Goal: Task Accomplishment & Management: Use online tool/utility

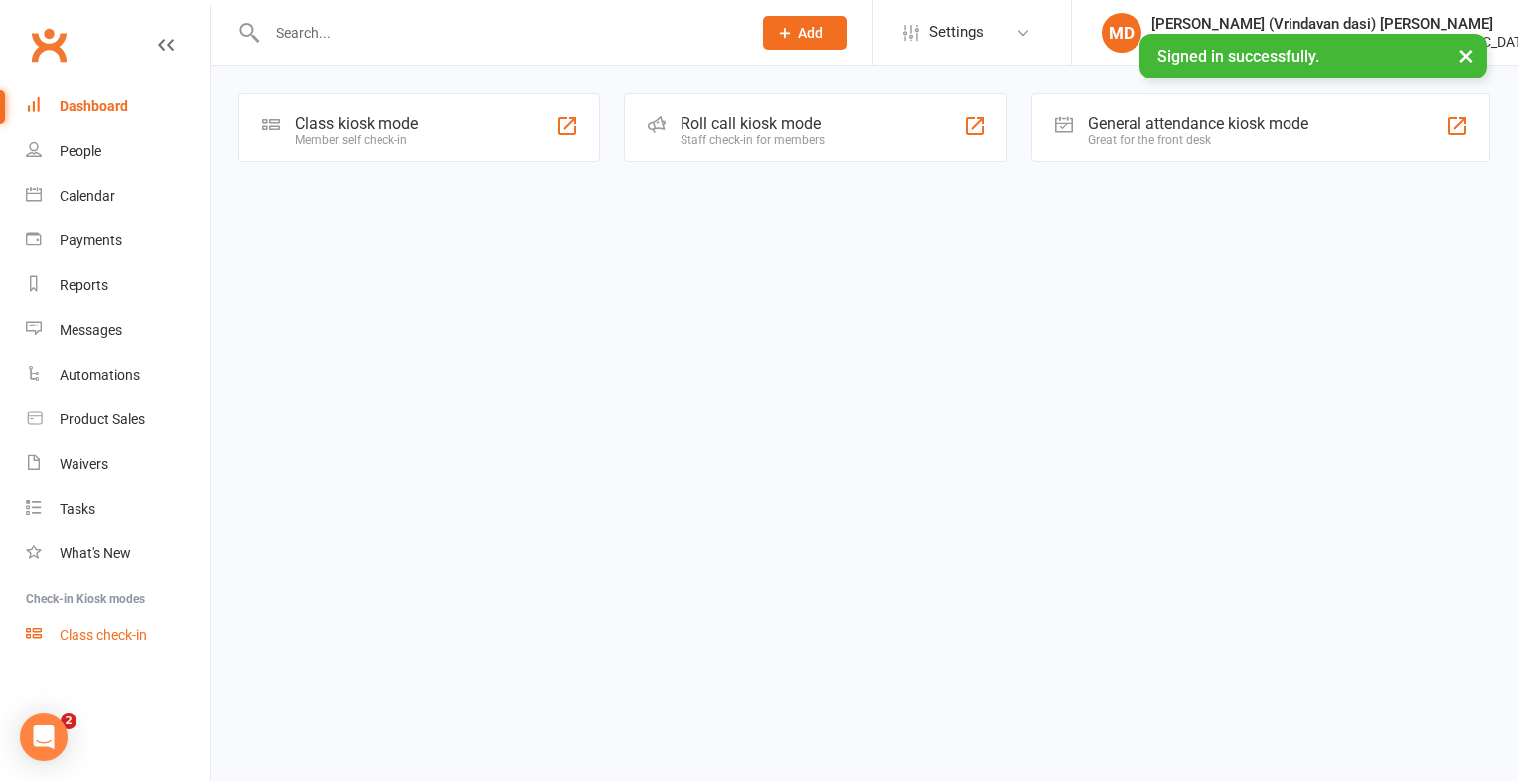
click at [133, 622] on link "Class check-in" at bounding box center [118, 635] width 184 height 45
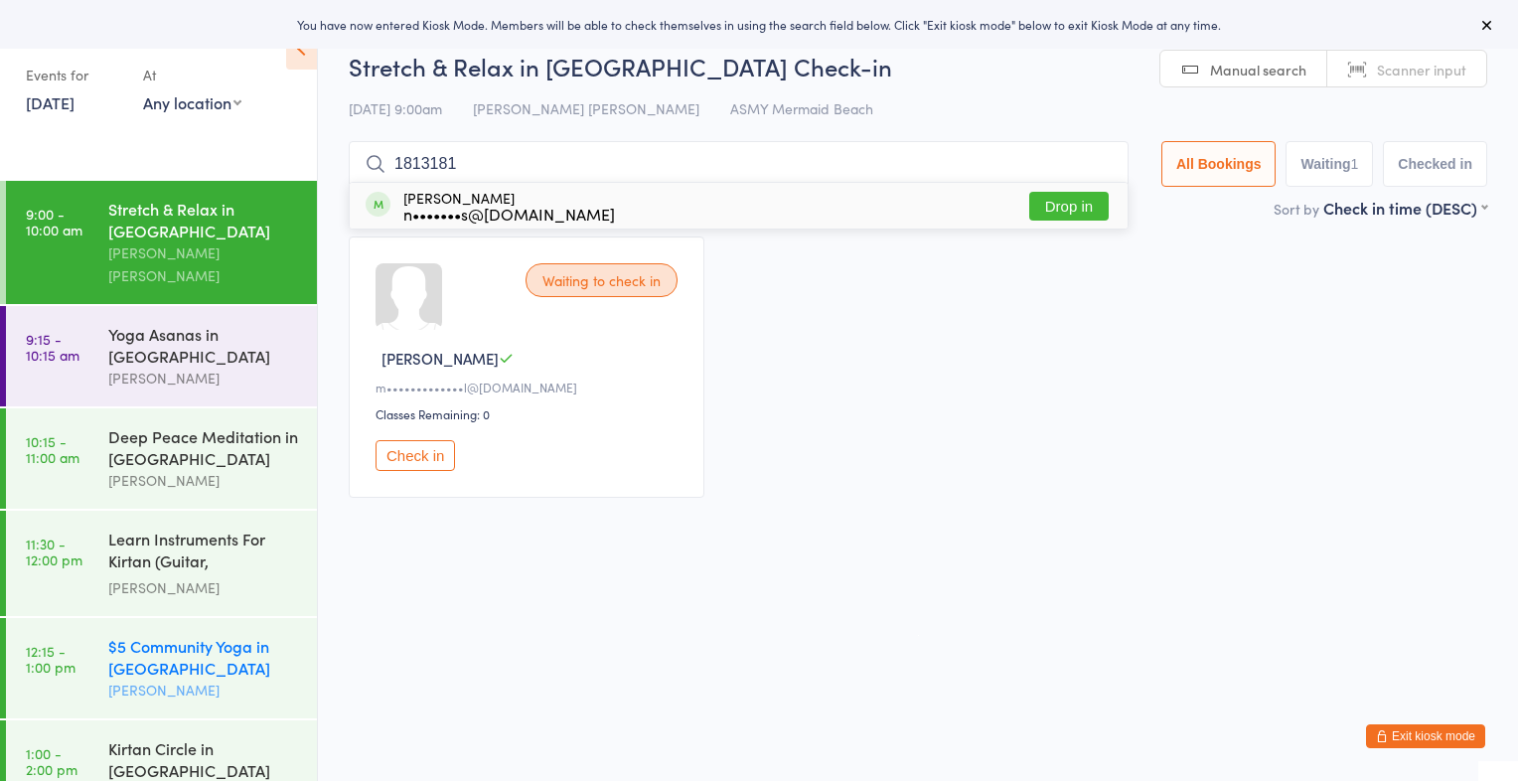
type input "18131813"
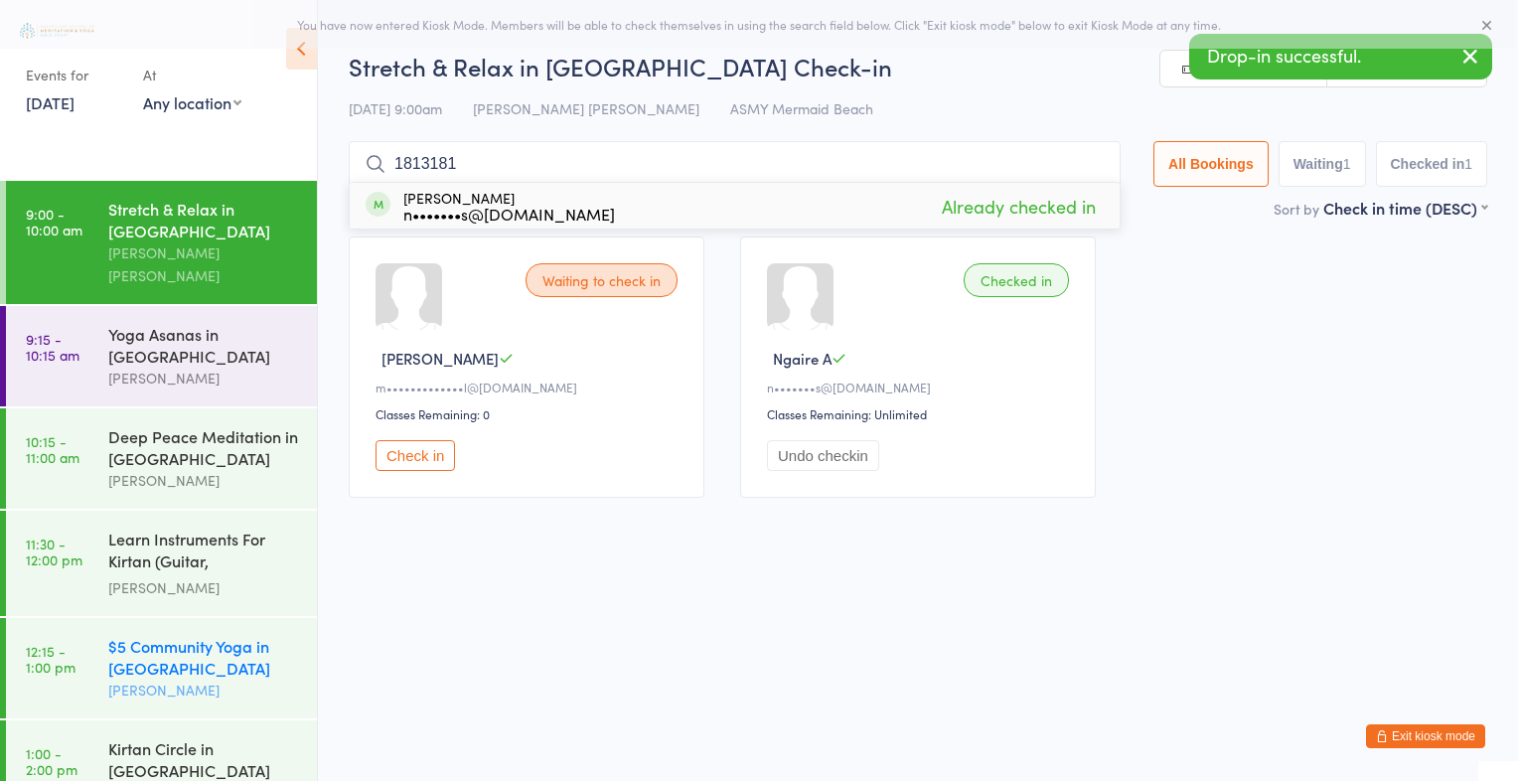
type input "18131813"
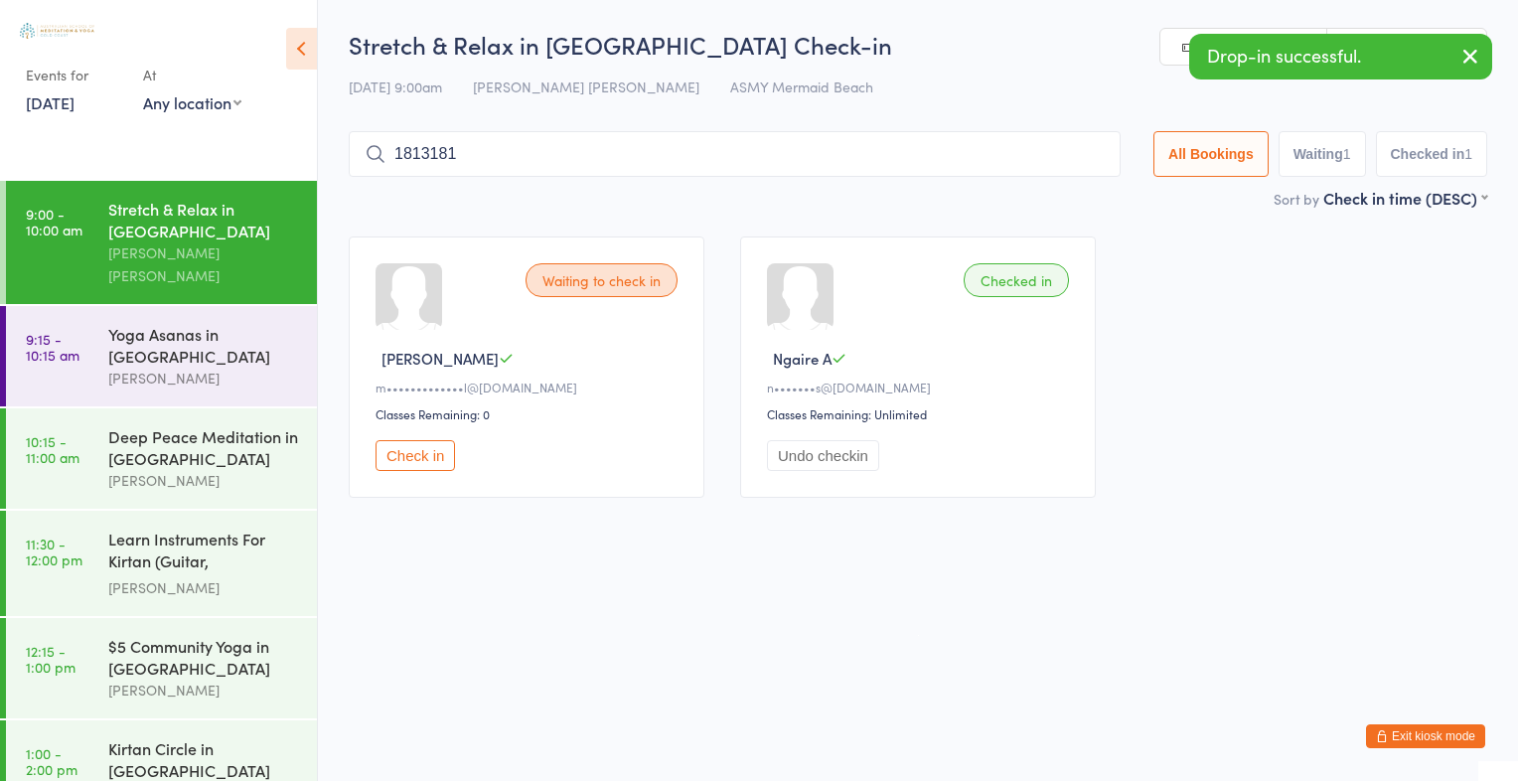
type input "18131813"
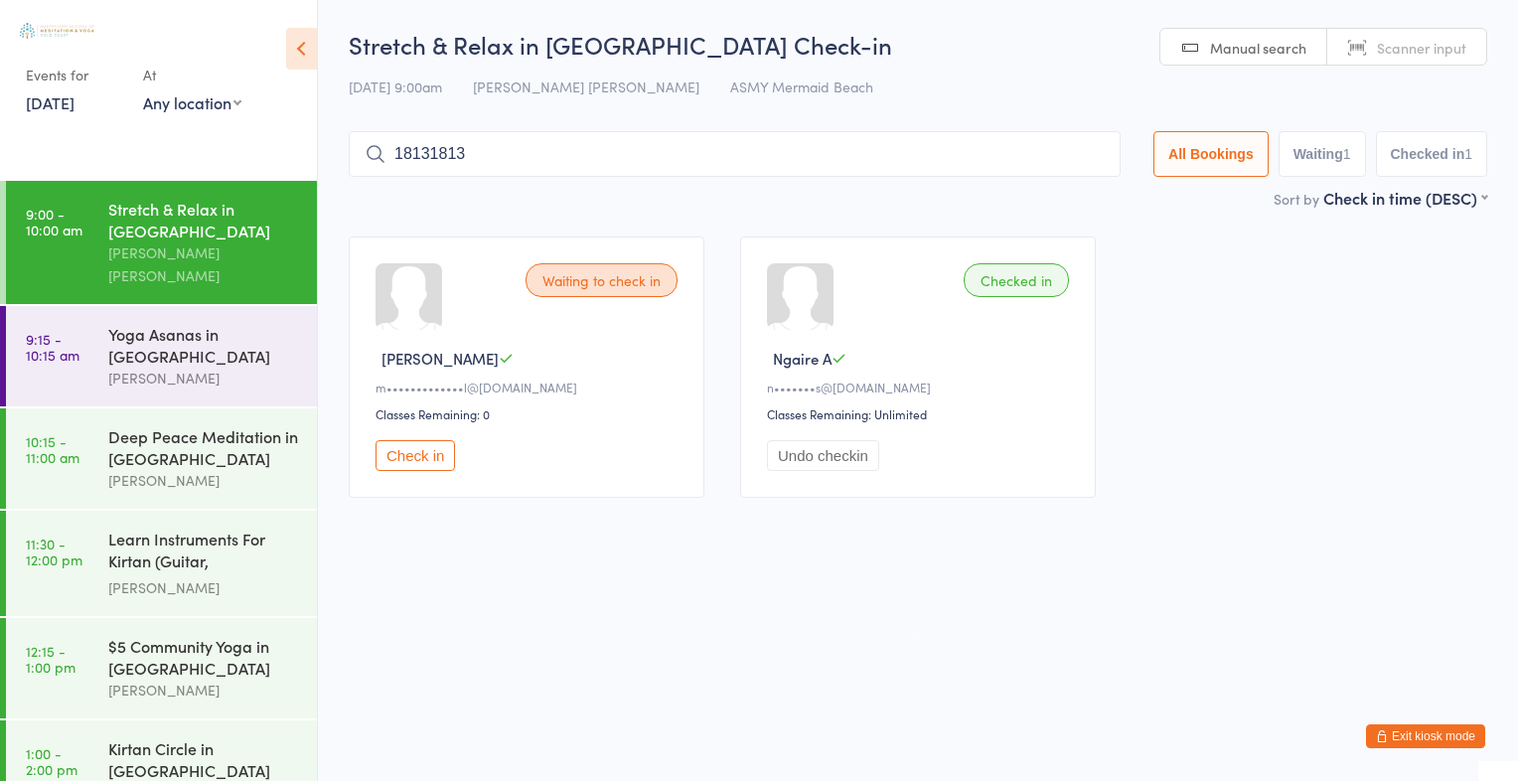
click at [1411, 48] on span "Scanner input" at bounding box center [1421, 48] width 89 height 20
type input "2574"
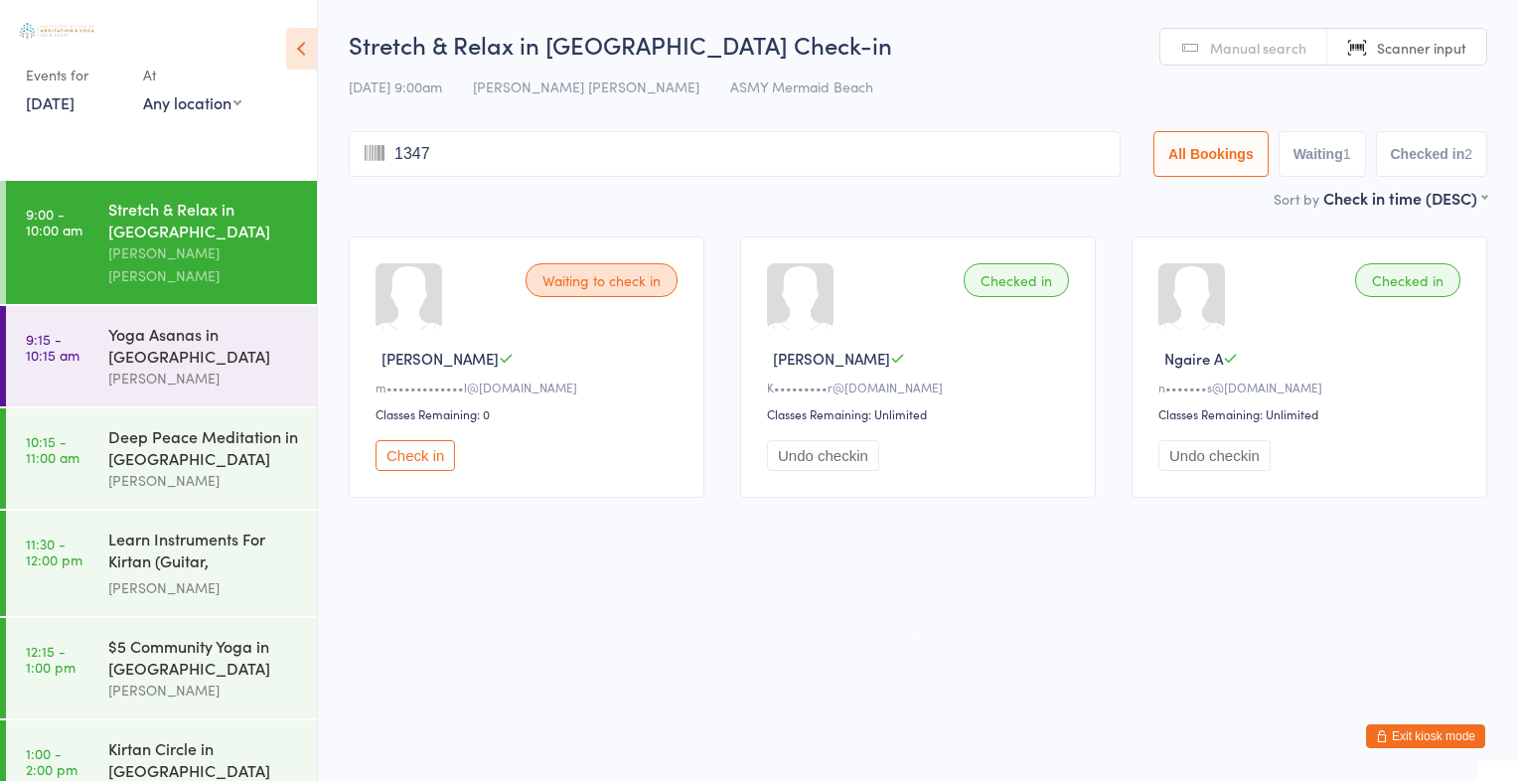
type input "1347"
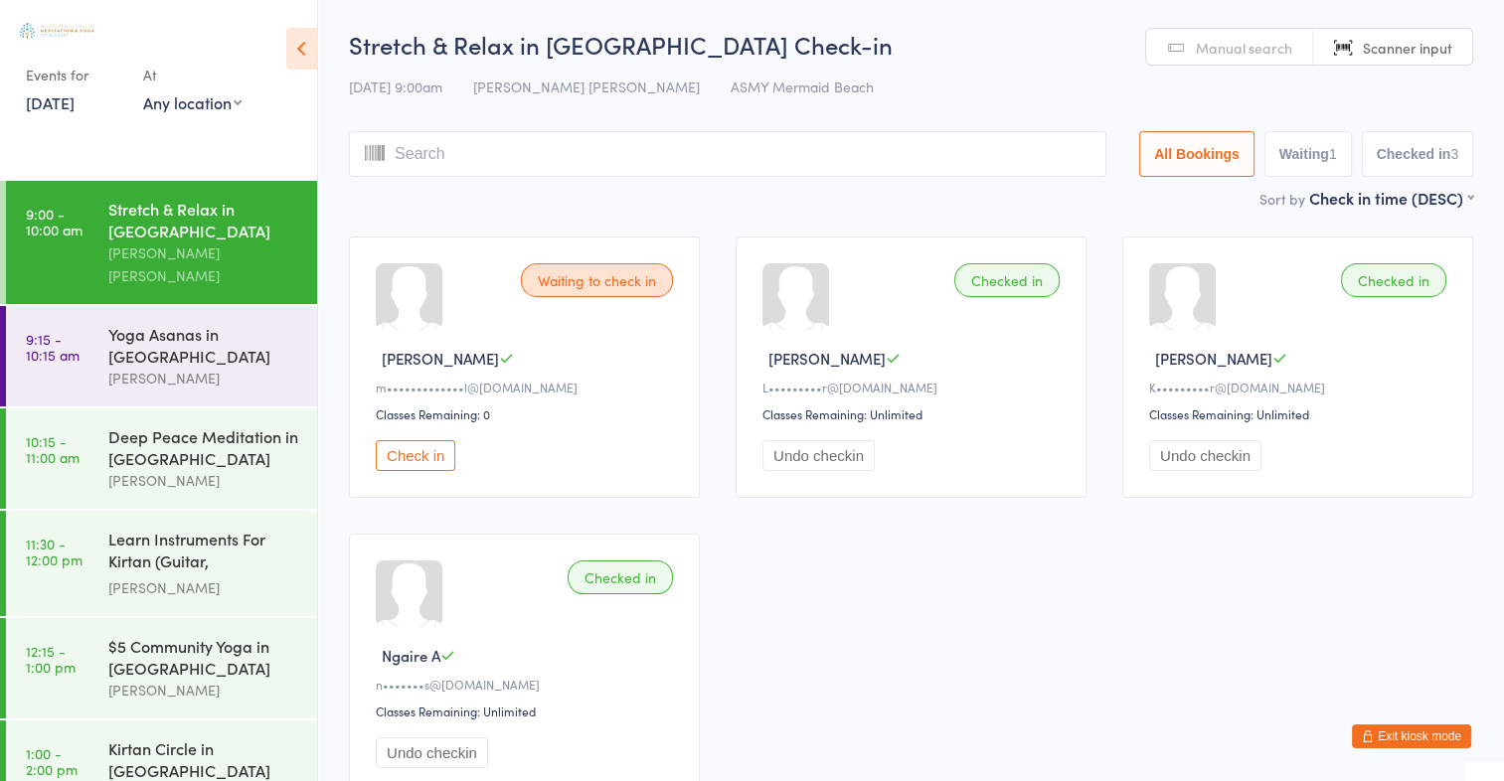
click at [1253, 47] on span "Manual search" at bounding box center [1243, 48] width 96 height 20
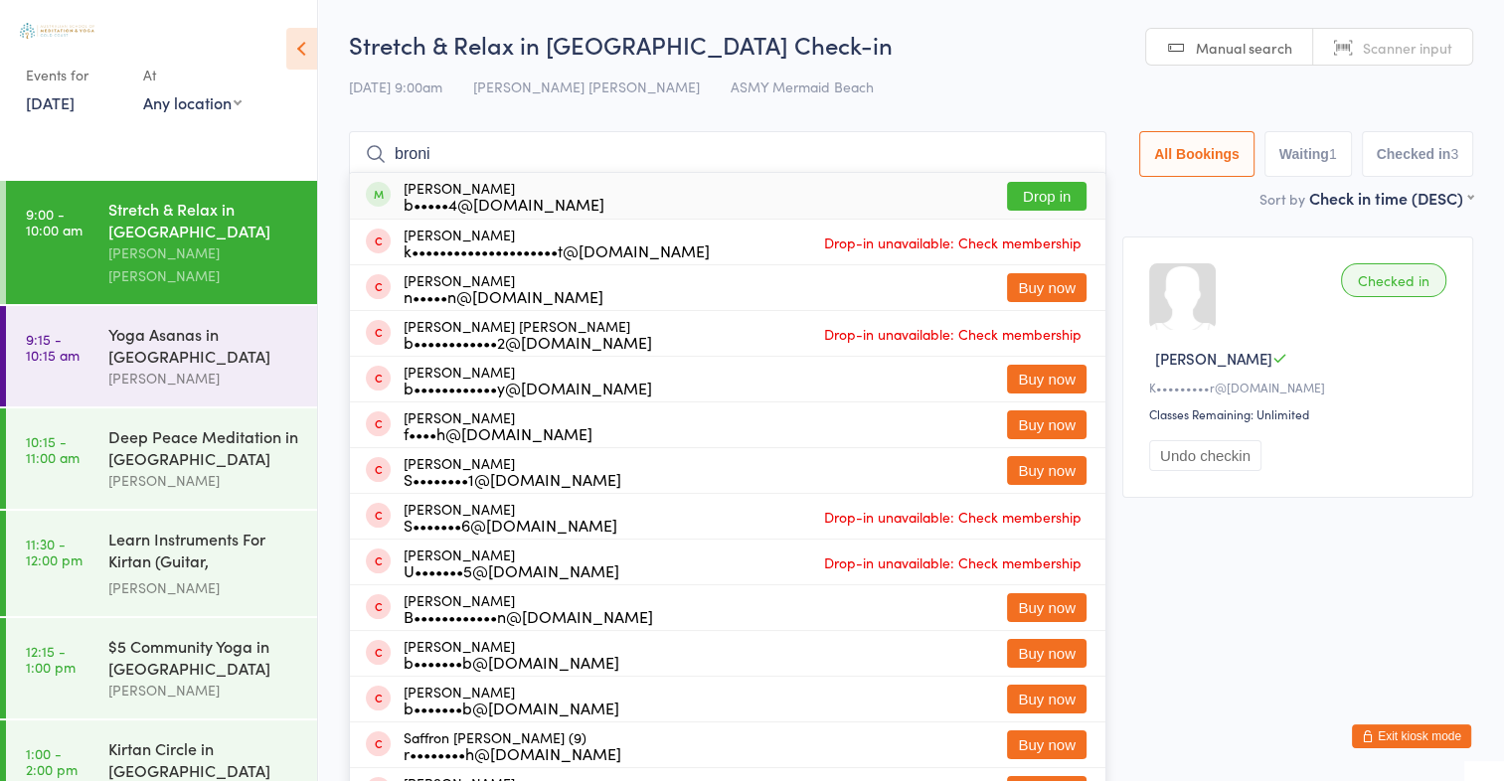
type input "broni"
click at [1049, 202] on button "Drop in" at bounding box center [1046, 196] width 79 height 29
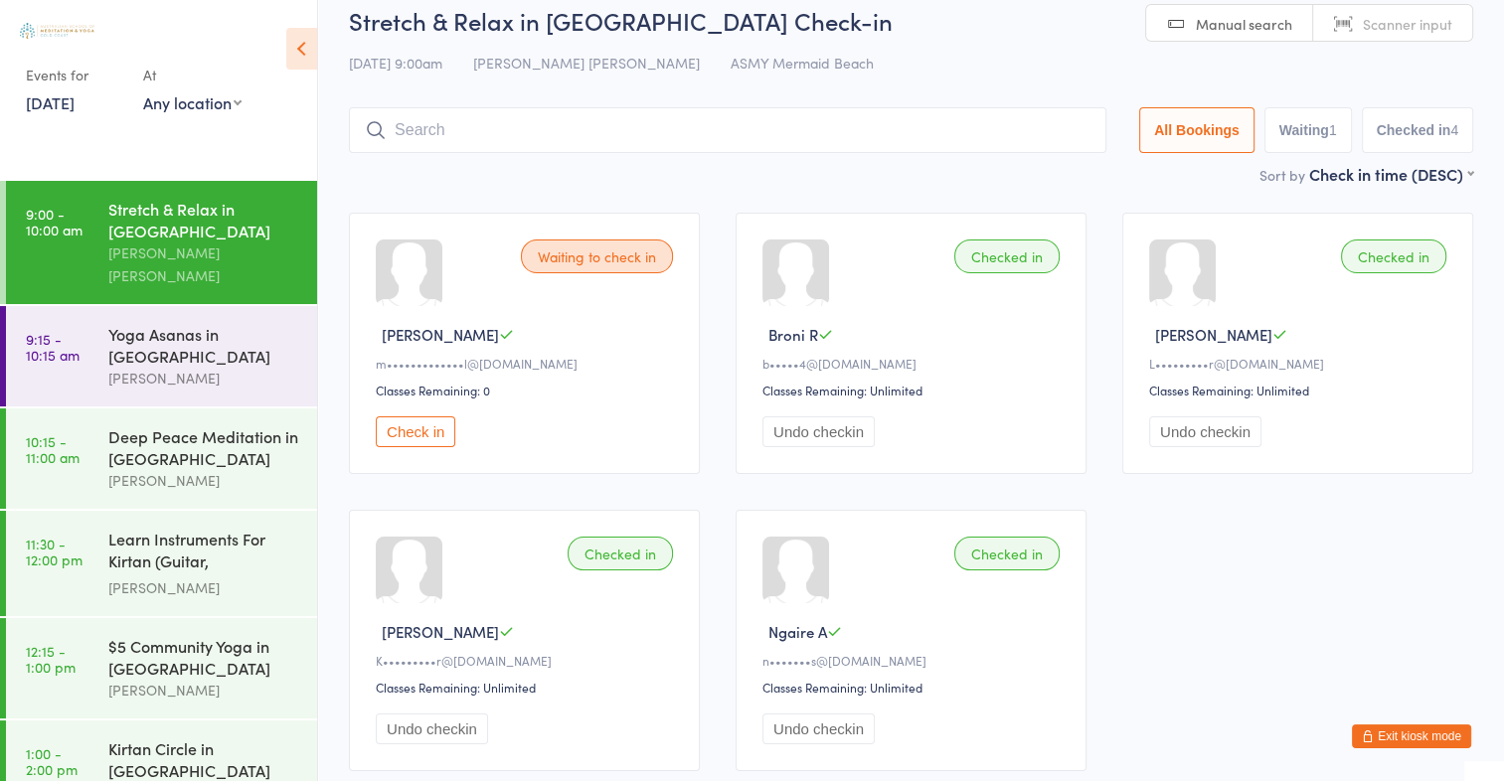
scroll to position [26, 0]
click at [1397, 25] on span "Scanner input" at bounding box center [1406, 22] width 89 height 20
type input "2654"
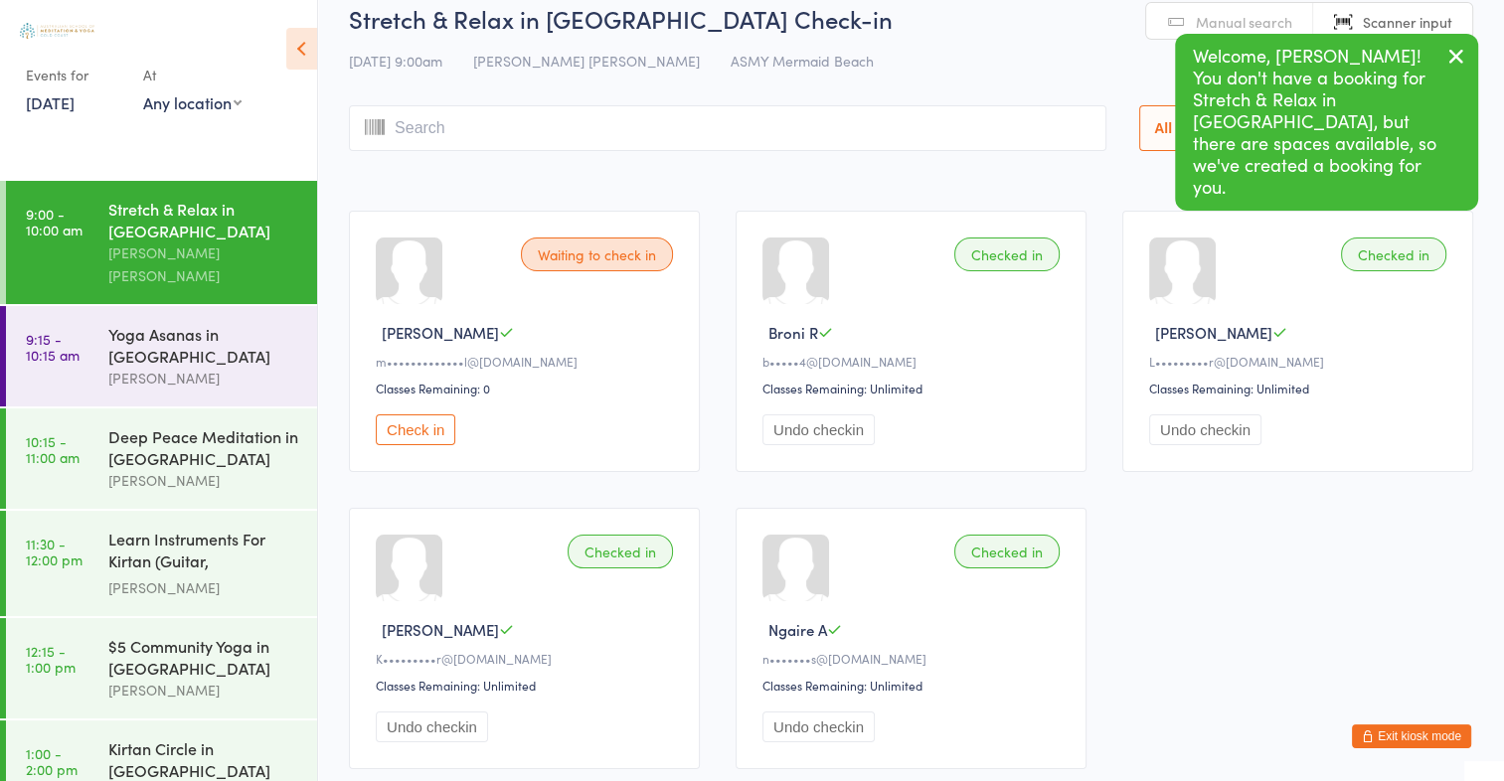
scroll to position [0, 0]
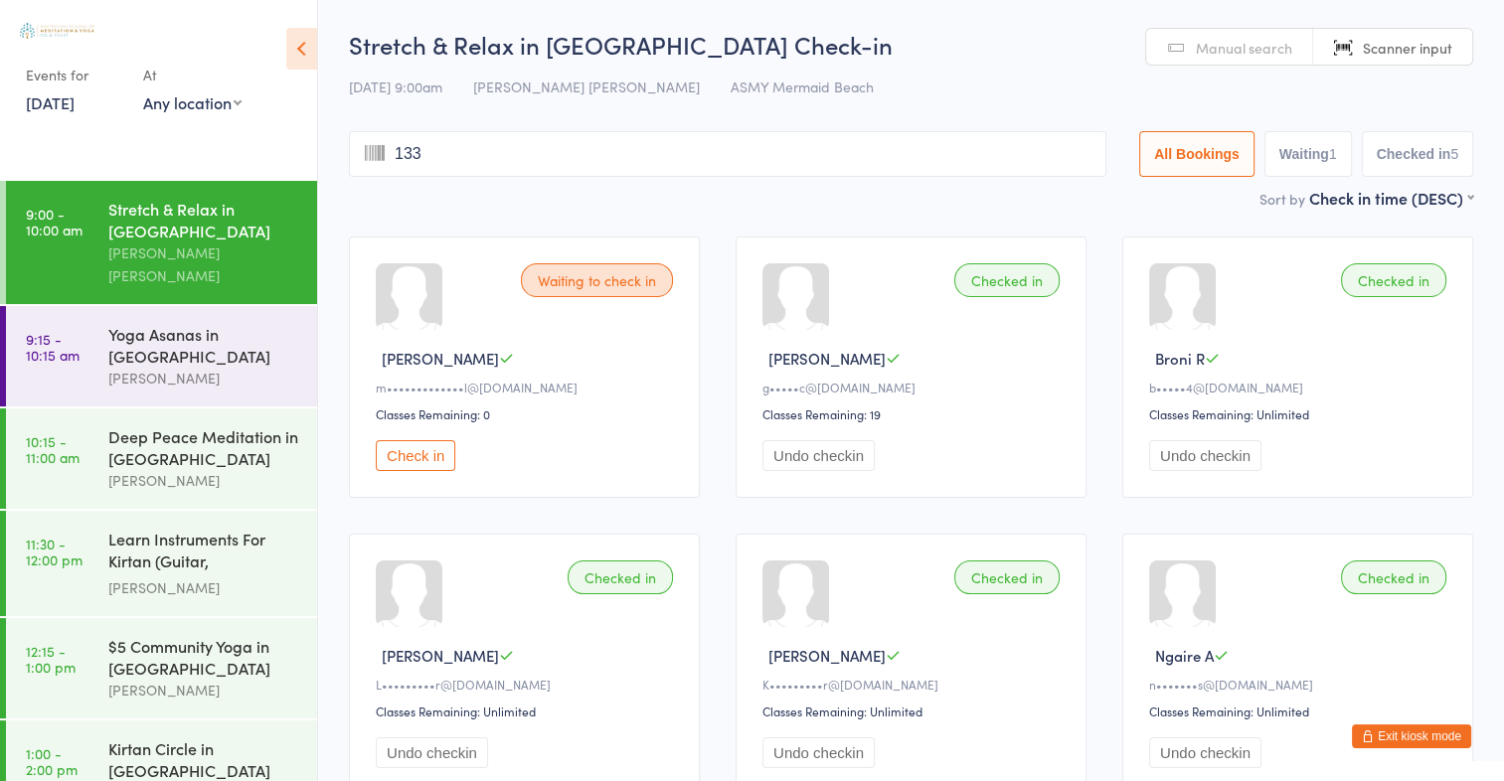
type input "1332"
type input "2831"
type input "1785"
click at [1408, 54] on span "Scanner input" at bounding box center [1406, 48] width 89 height 20
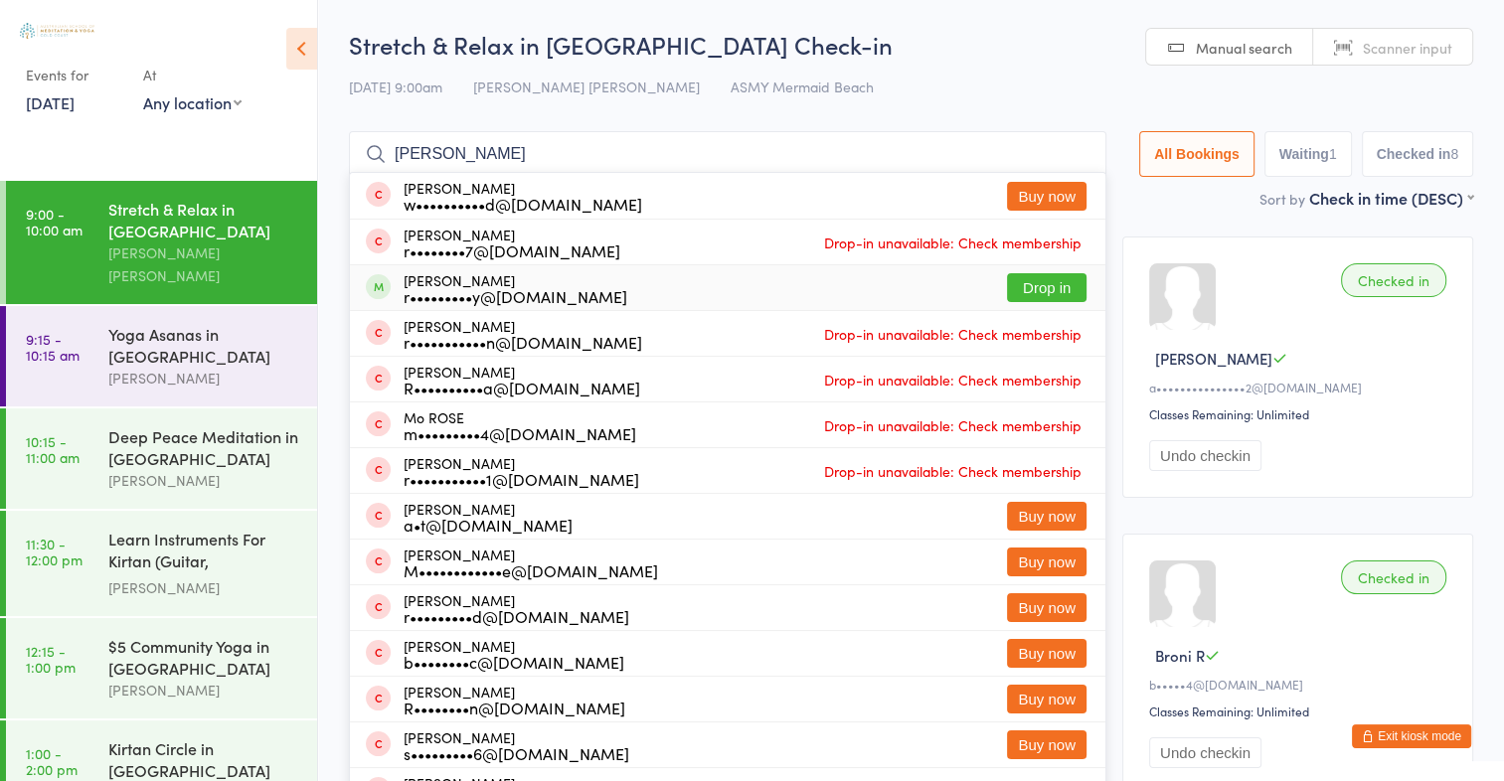
type input "rosie"
click at [1031, 293] on button "Drop in" at bounding box center [1046, 287] width 79 height 29
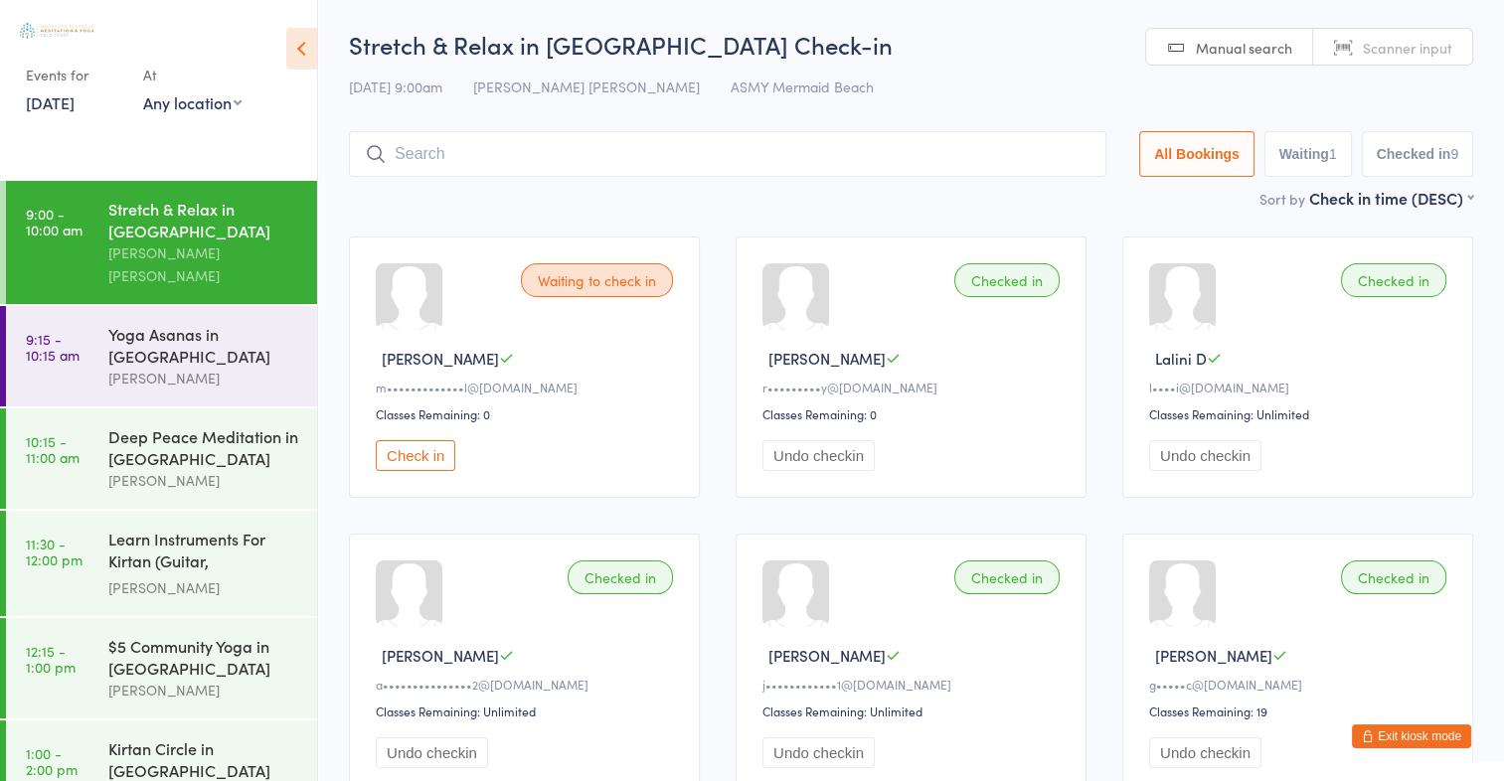
click at [401, 151] on input "search" at bounding box center [727, 154] width 757 height 46
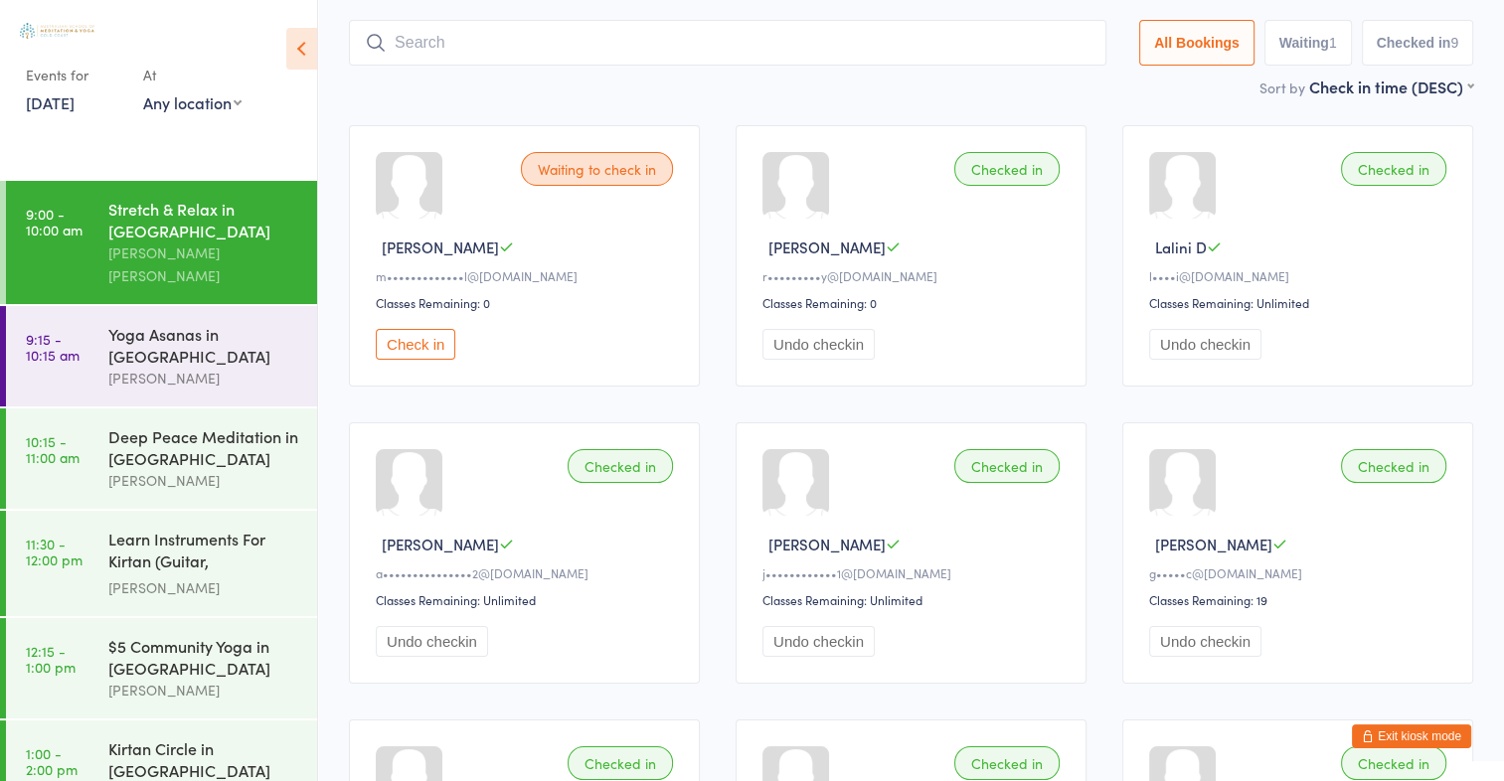
scroll to position [131, 0]
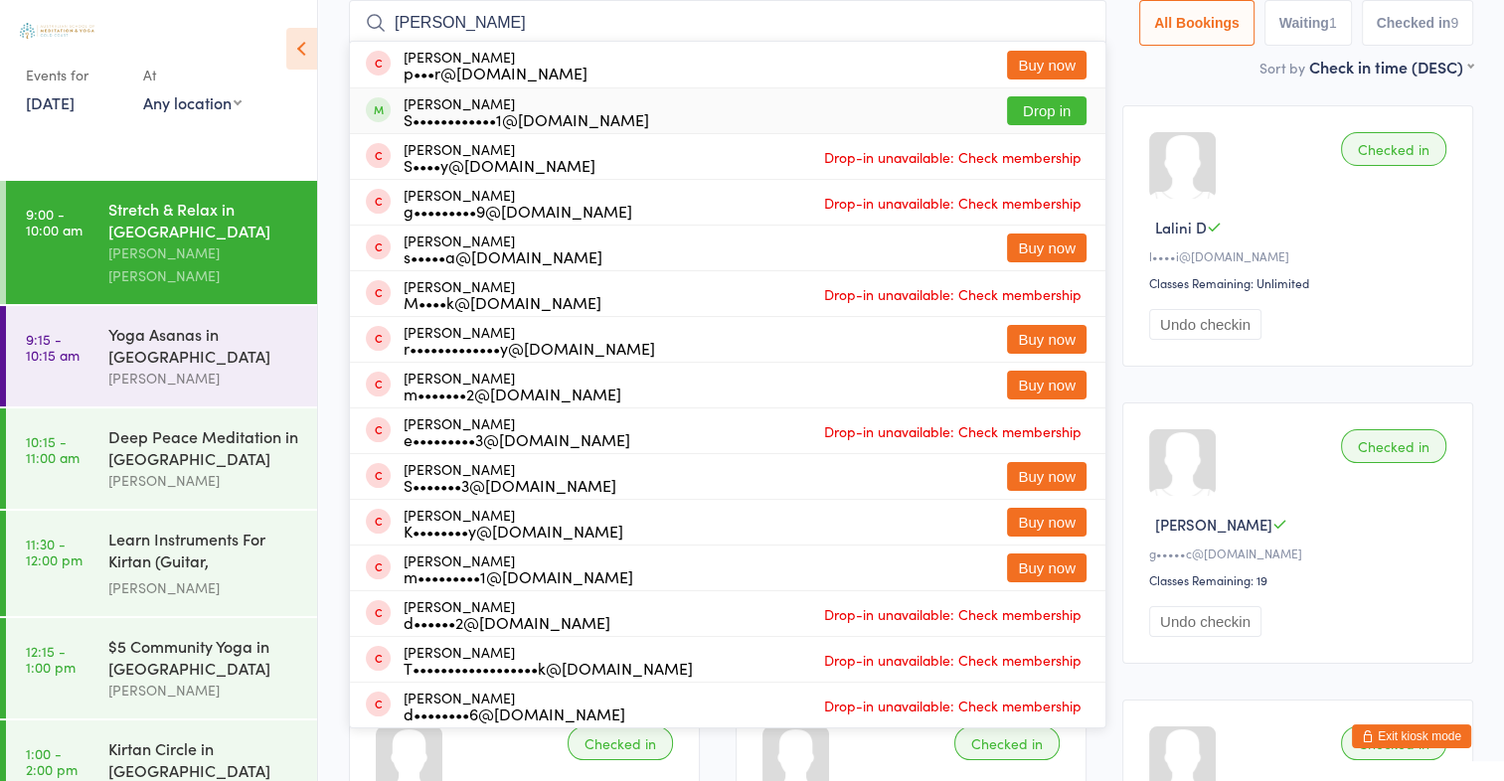
type input "stacey"
click at [1030, 107] on button "Drop in" at bounding box center [1046, 110] width 79 height 29
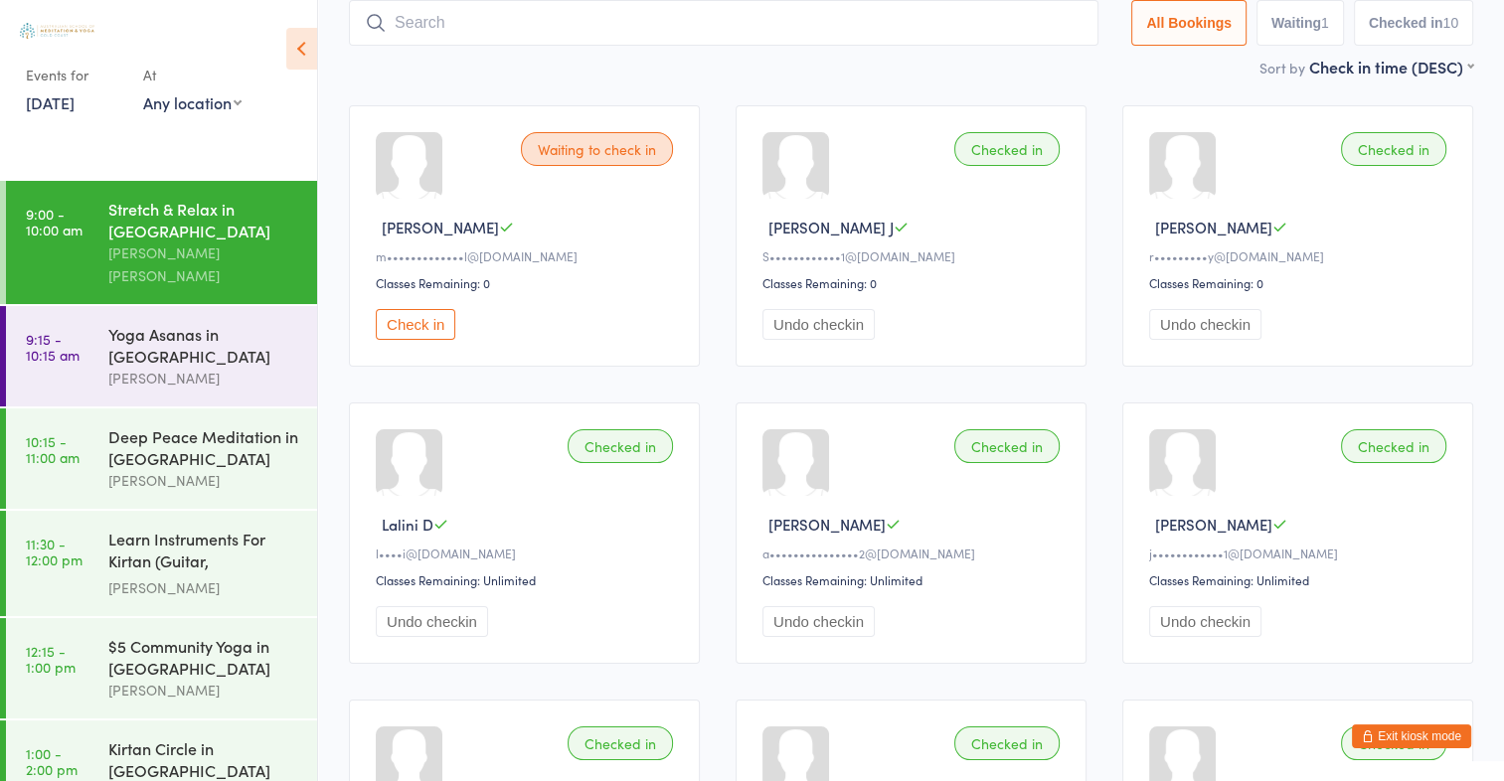
click at [426, 312] on button "Check in" at bounding box center [415, 324] width 79 height 31
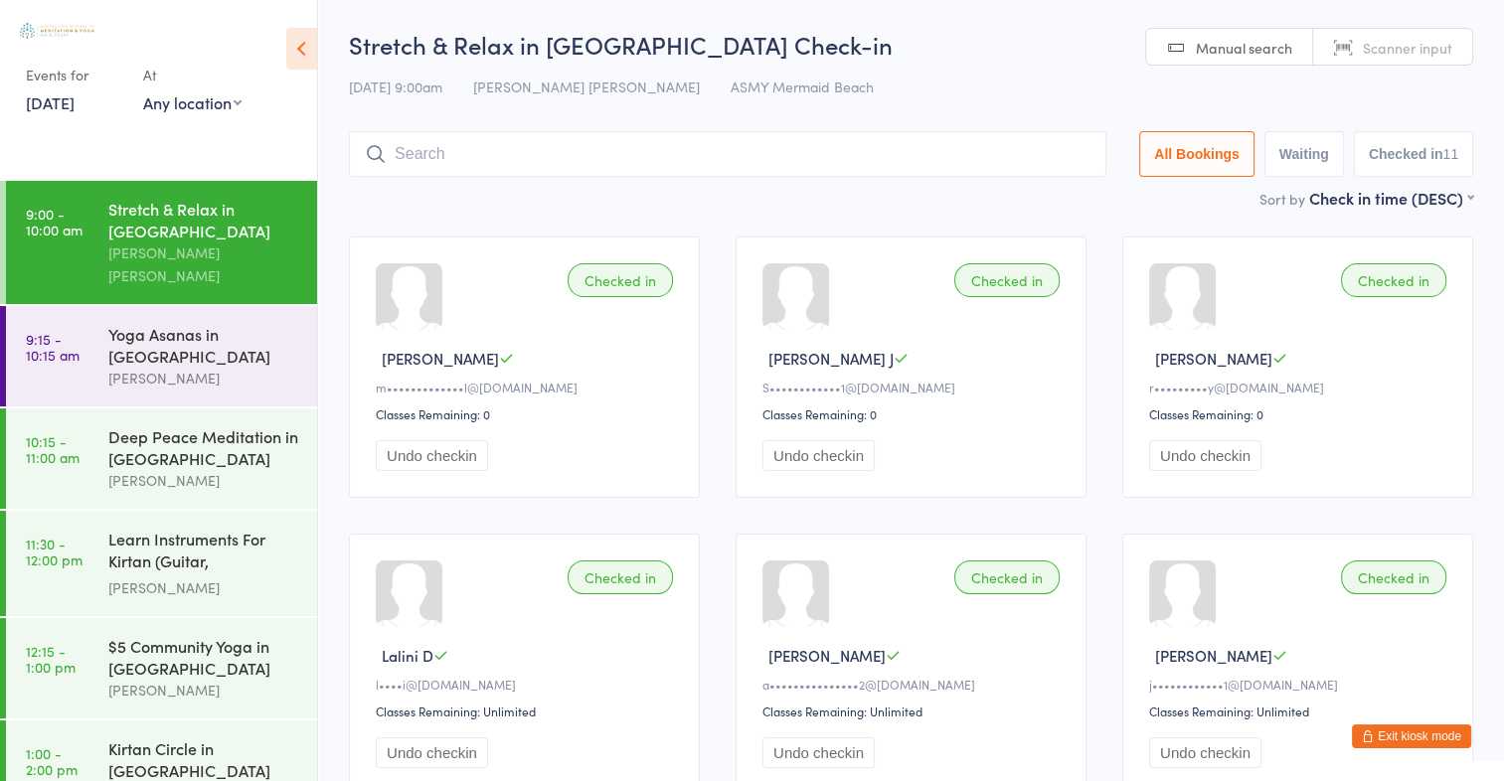
click at [1419, 40] on span "Scanner input" at bounding box center [1406, 48] width 89 height 20
type input "2946"
type input "1494"
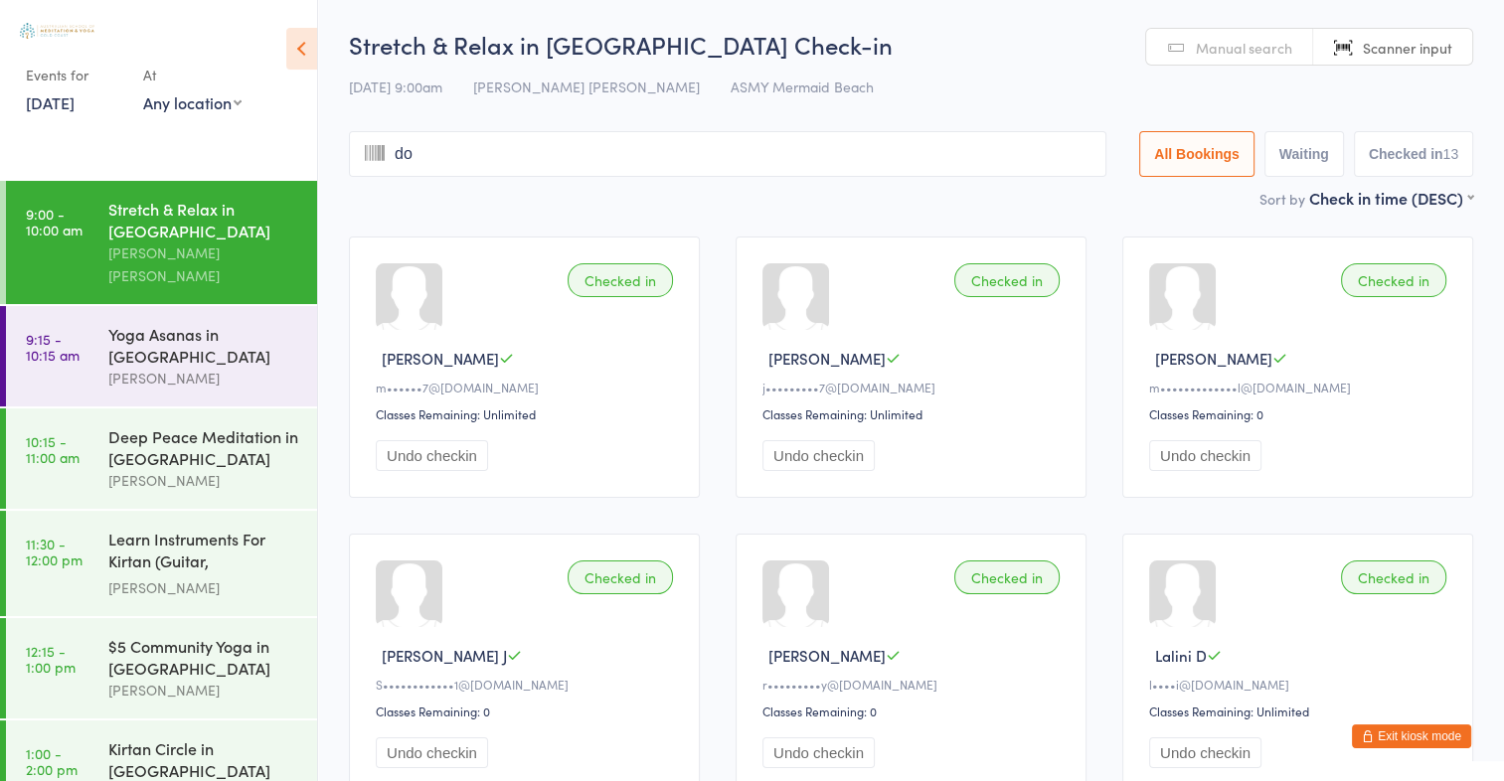
type input "dom"
type input "i"
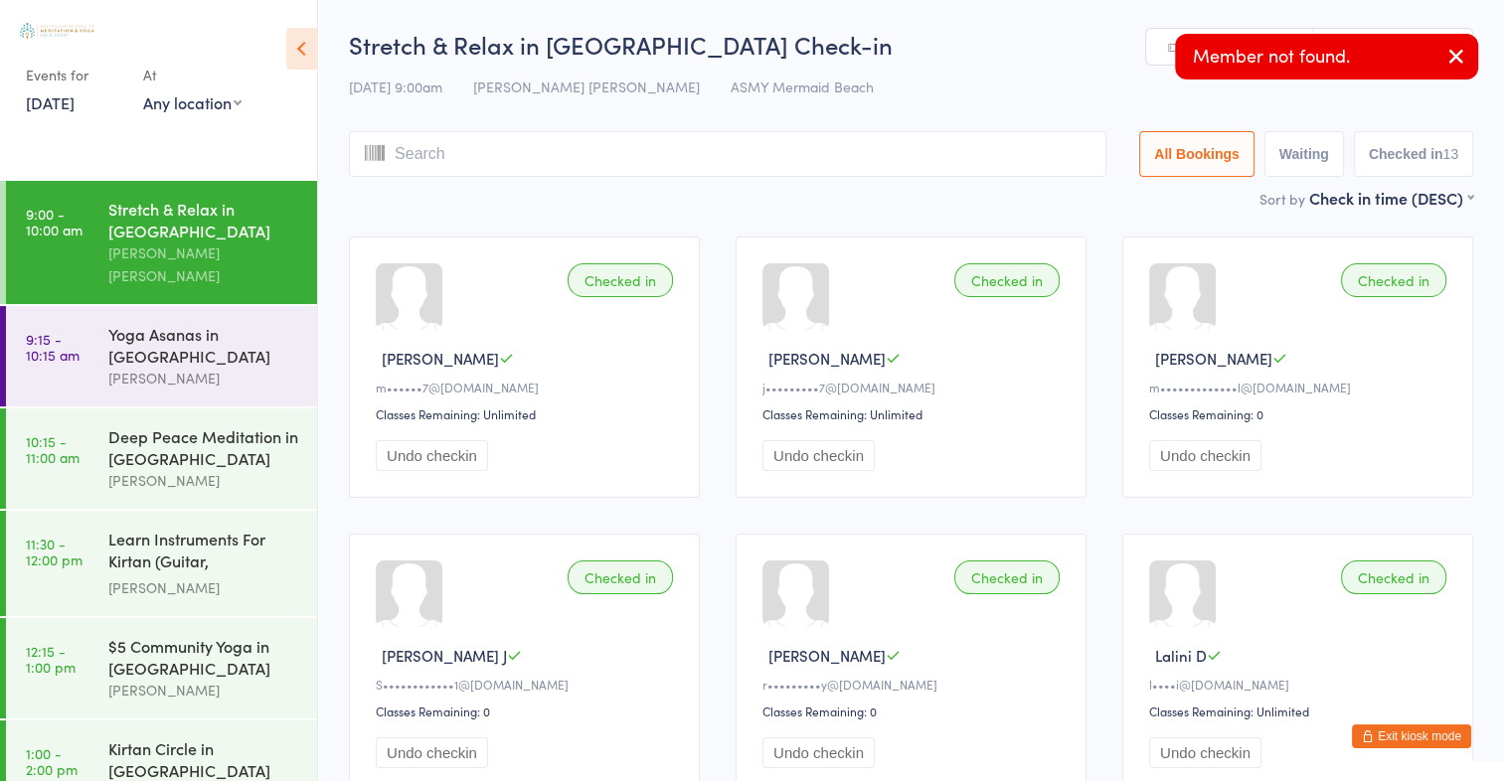
click at [1463, 49] on icon "button" at bounding box center [1456, 56] width 24 height 25
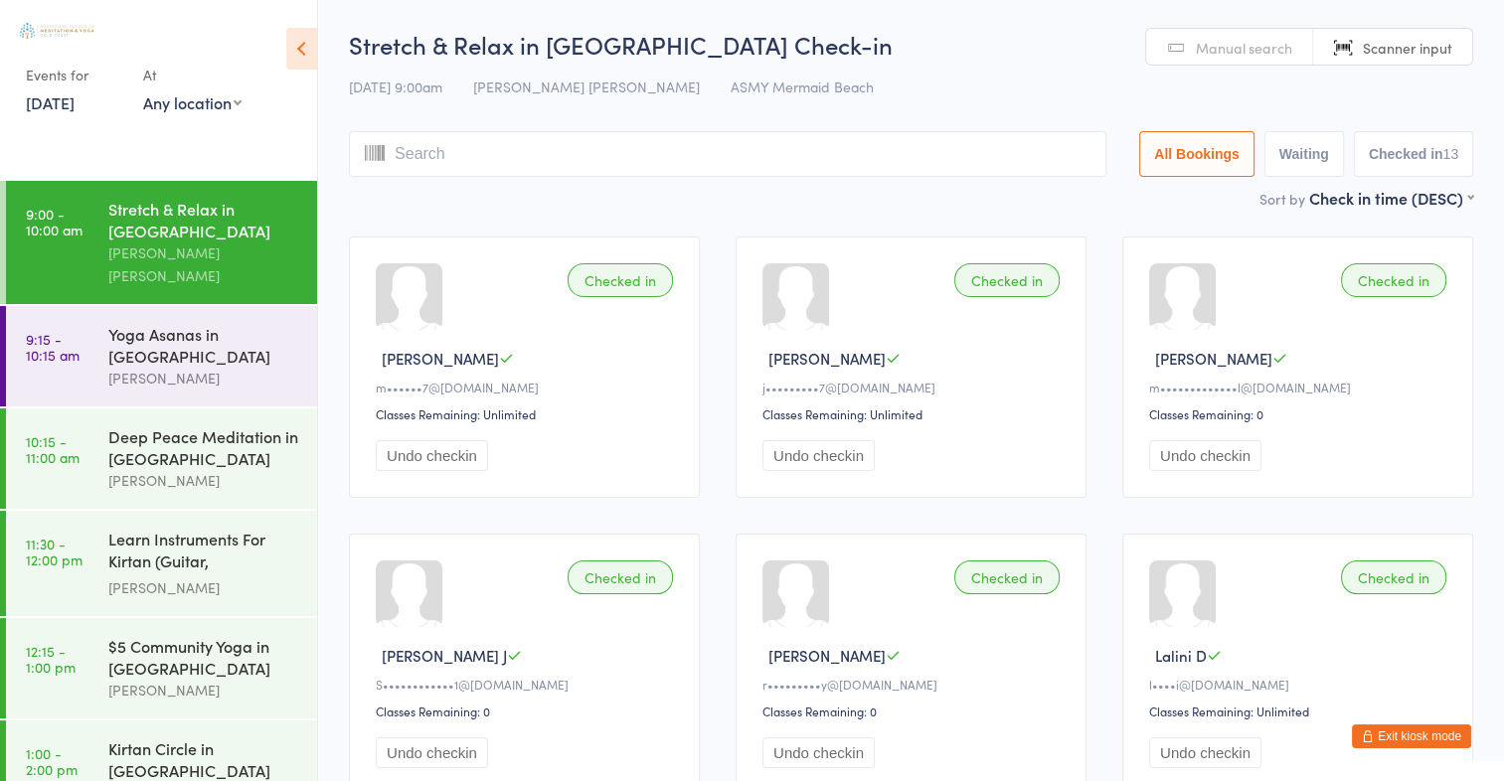
click at [1279, 49] on span "Manual search" at bounding box center [1243, 48] width 96 height 20
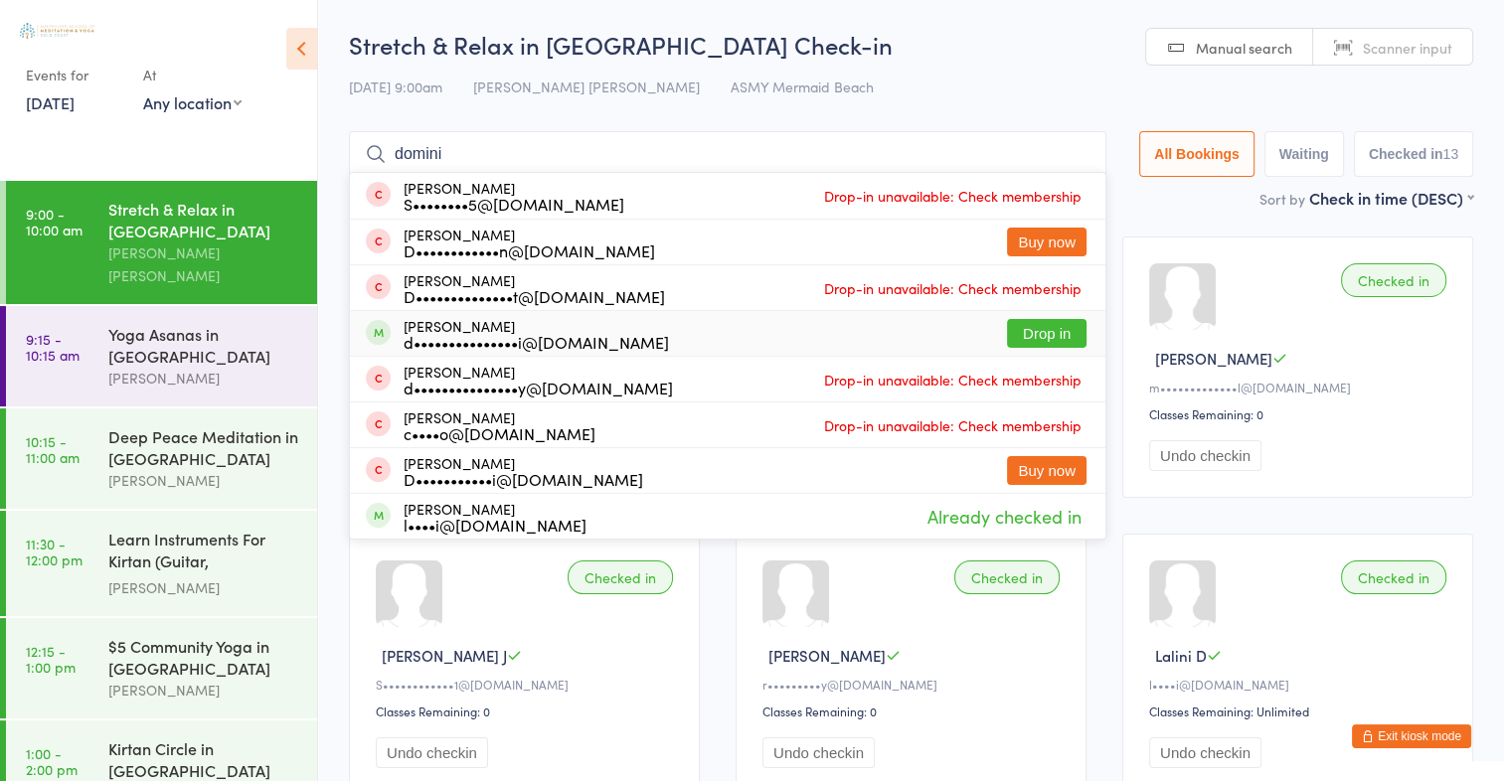
type input "domini"
click at [1045, 334] on button "Drop in" at bounding box center [1046, 333] width 79 height 29
